Goal: Check status: Check status

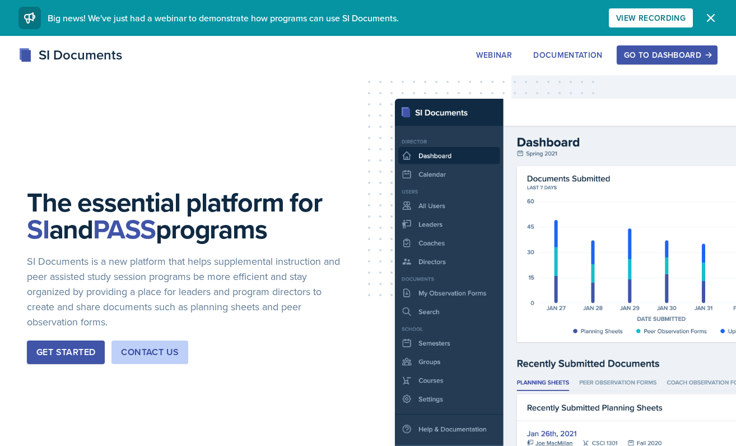
click at [663, 50] on div "Go to Dashboard" at bounding box center [667, 54] width 86 height 9
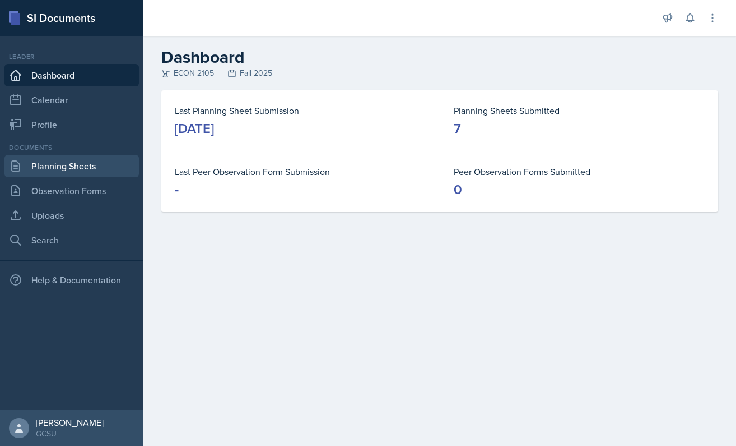
click at [87, 160] on link "Planning Sheets" at bounding box center [71, 166] width 135 height 22
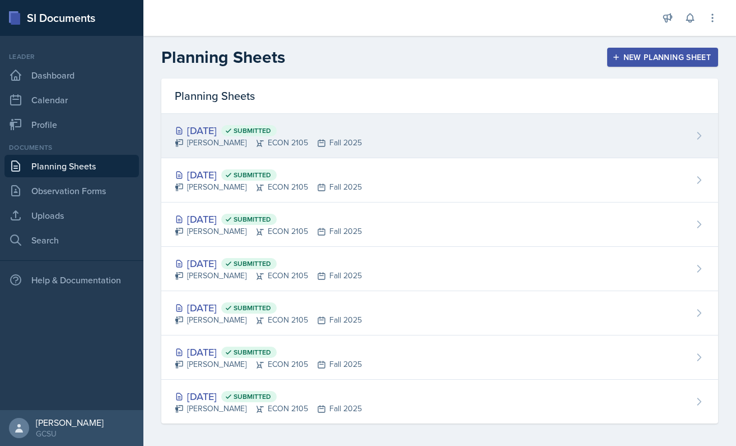
click at [372, 145] on div "[DATE] Submitted [PERSON_NAME] ECON 2105 Fall 2025" at bounding box center [439, 136] width 557 height 44
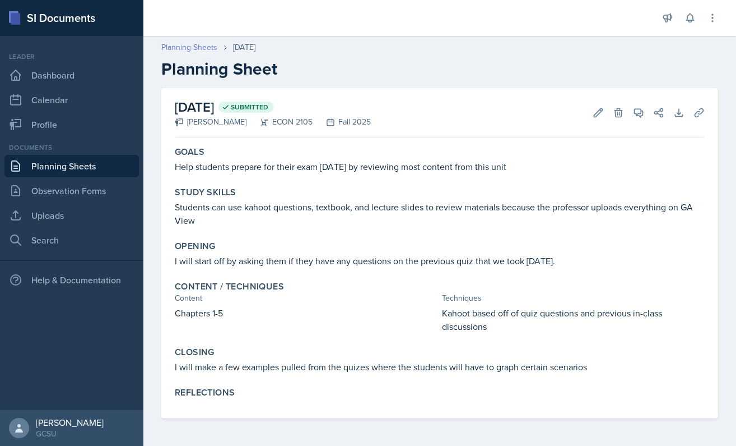
click at [182, 50] on link "Planning Sheets" at bounding box center [189, 47] width 56 height 12
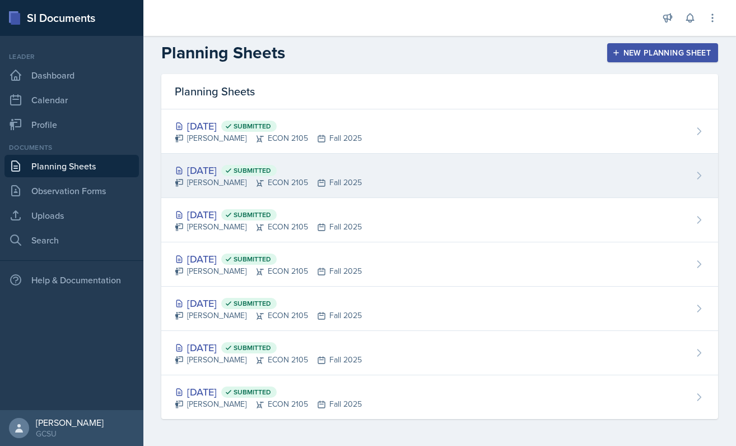
scroll to position [4, 0]
click at [369, 186] on div "[DATE] Submitted [PERSON_NAME] ECON 2105 Fall 2025" at bounding box center [439, 176] width 557 height 44
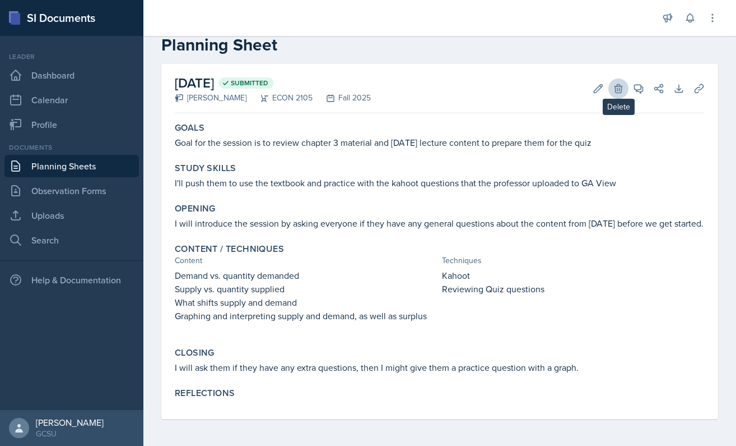
scroll to position [24, 0]
click at [600, 86] on icon at bounding box center [598, 88] width 11 height 11
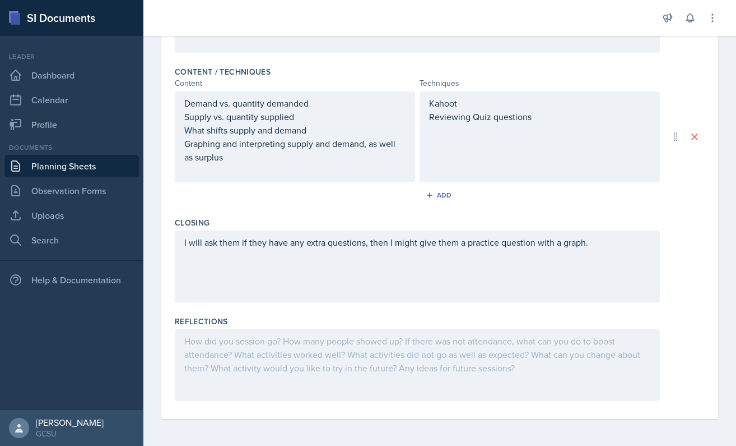
click at [256, 355] on div at bounding box center [417, 365] width 485 height 72
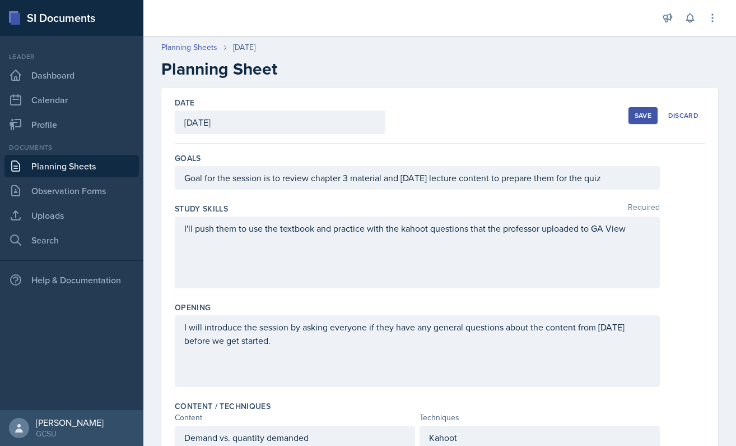
scroll to position [0, 0]
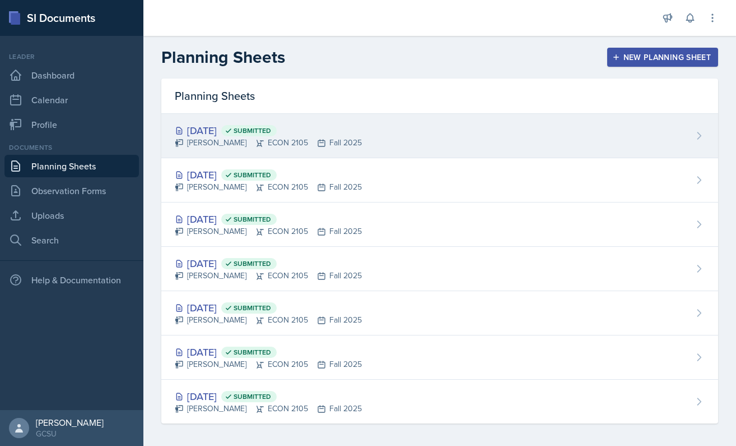
click at [384, 122] on div "[DATE] Submitted [PERSON_NAME] ECON 2105 Fall 2025" at bounding box center [439, 136] width 557 height 44
